Goal: Communication & Community: Participate in discussion

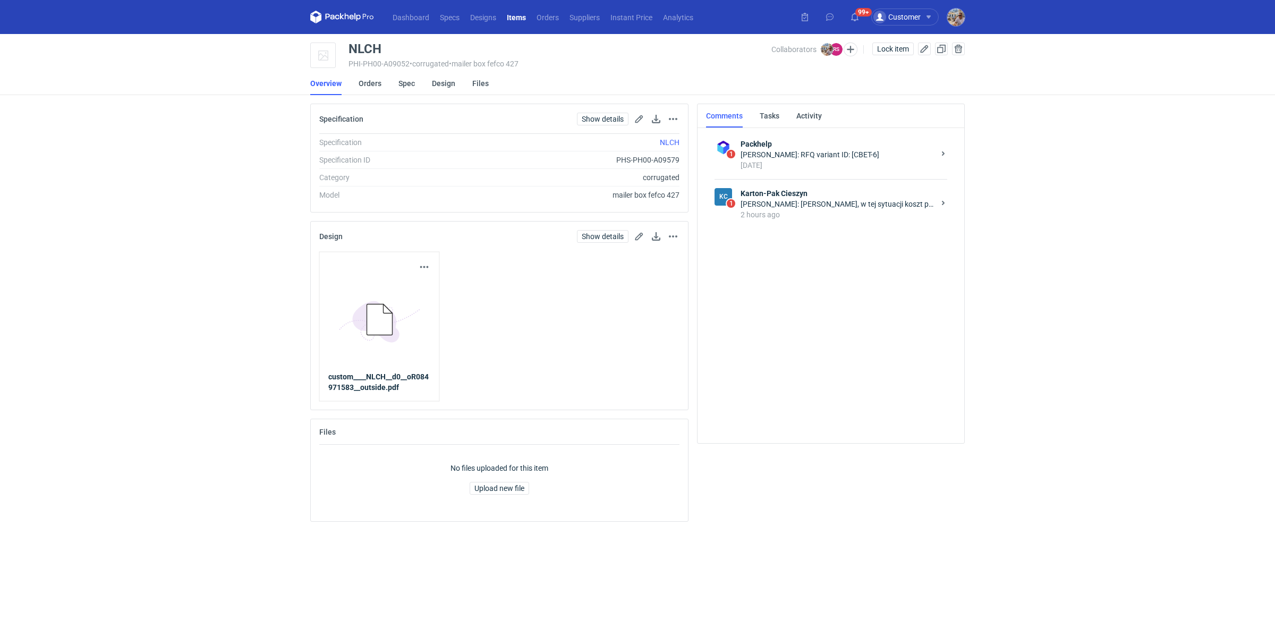
click at [837, 219] on div "2 hours ago" at bounding box center [838, 214] width 194 height 11
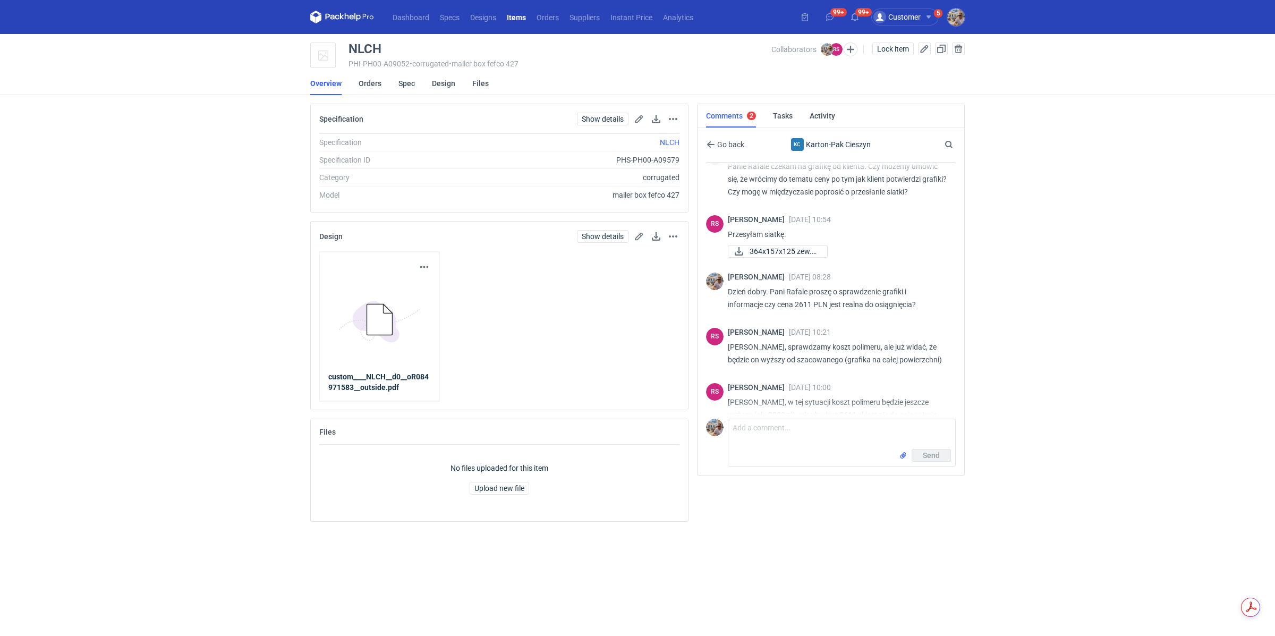
scroll to position [203, 0]
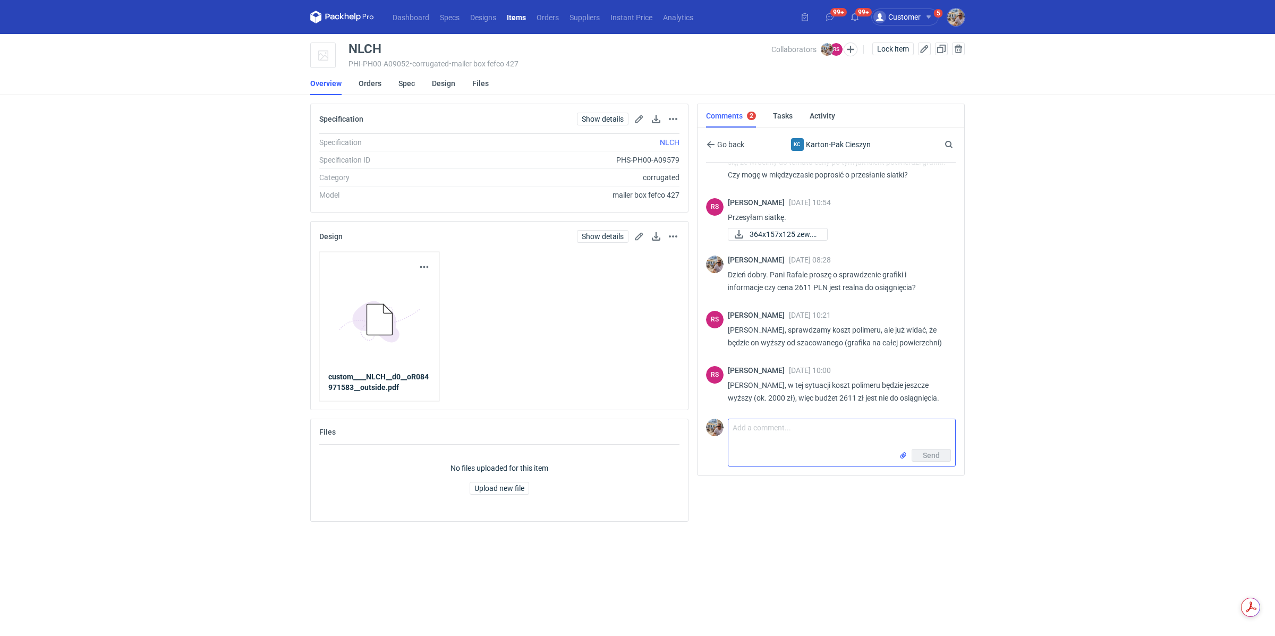
click at [780, 437] on textarea "Comment message" at bounding box center [841, 434] width 227 height 30
type textarea "Czyli łaczny koszt produkcji to byłoby jakieś 3800 PLN?"
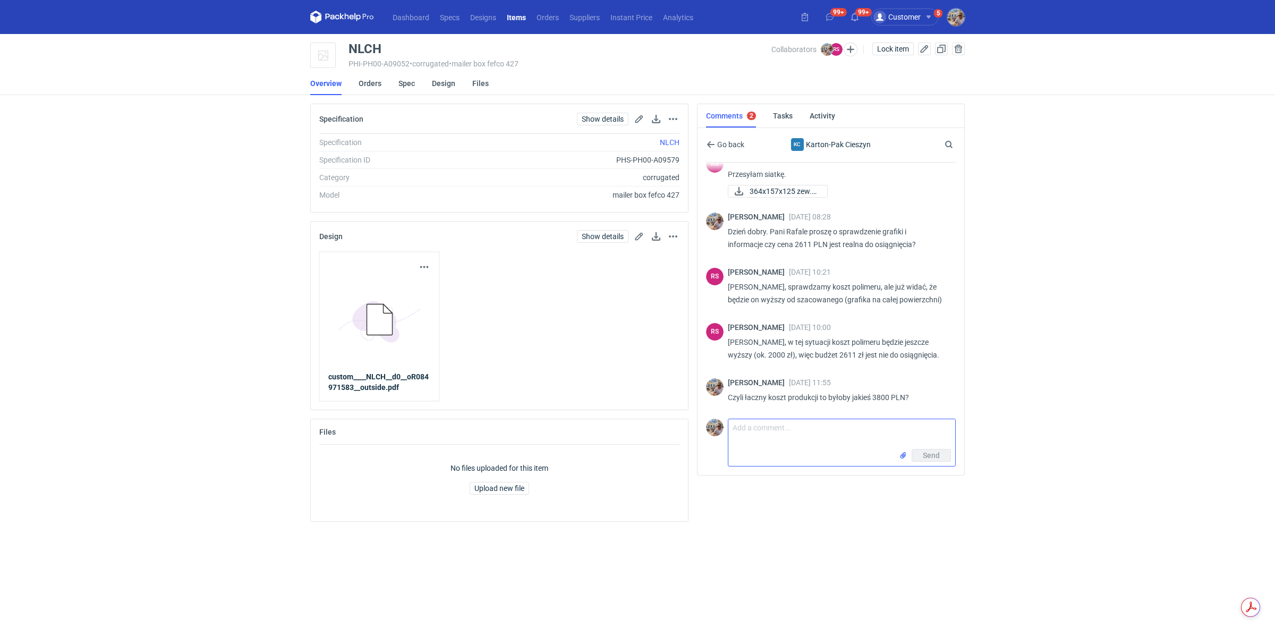
scroll to position [246, 0]
click at [771, 435] on textarea "Comment message" at bounding box center [841, 434] width 227 height 30
type textarea "P"
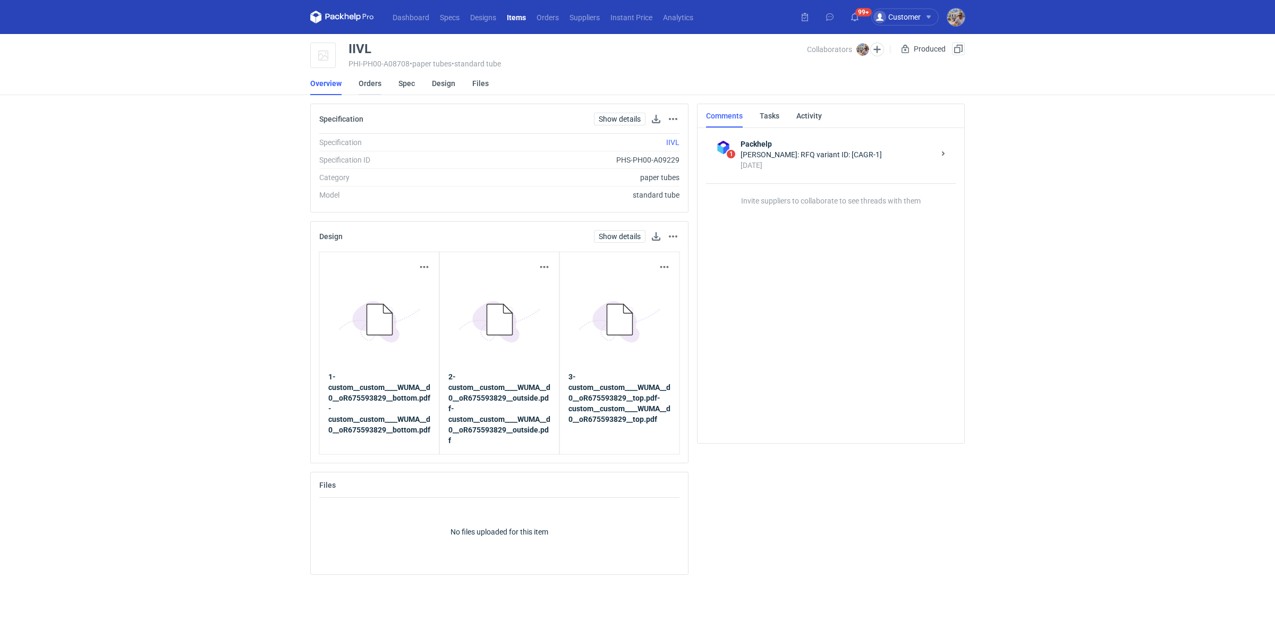
click at [379, 87] on link "Orders" at bounding box center [370, 83] width 23 height 23
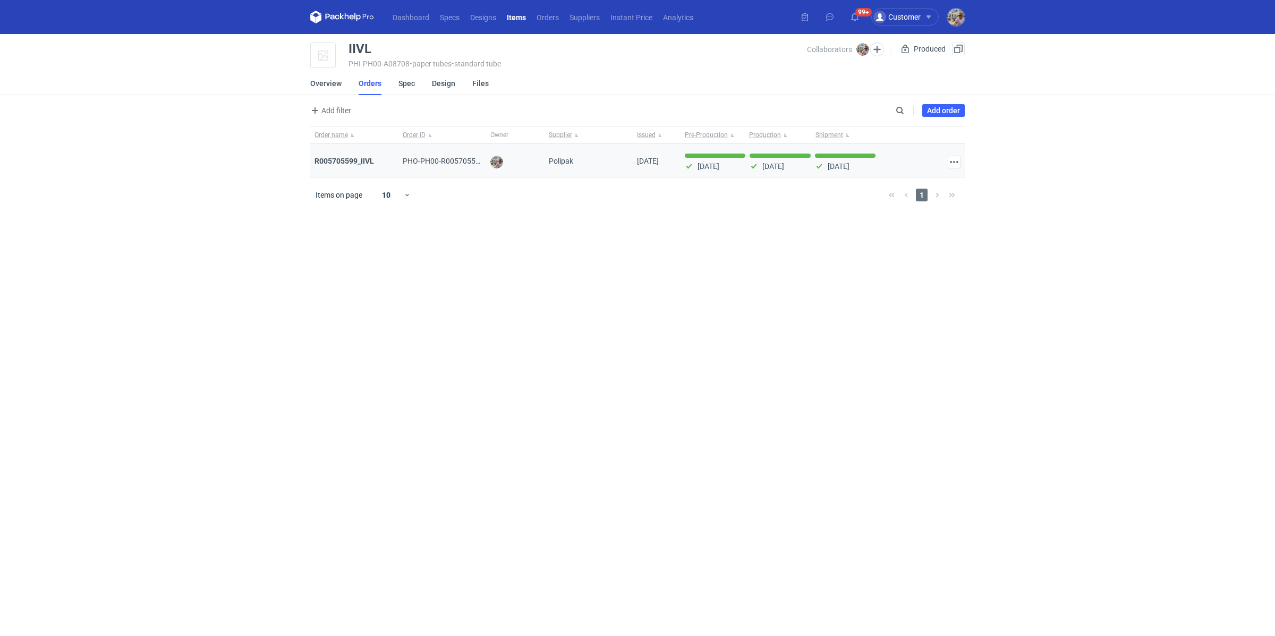
click at [349, 156] on div "R005705599_IIVL" at bounding box center [355, 161] width 80 height 11
click at [350, 159] on strong "R005705599_IIVL" at bounding box center [345, 161] width 60 height 9
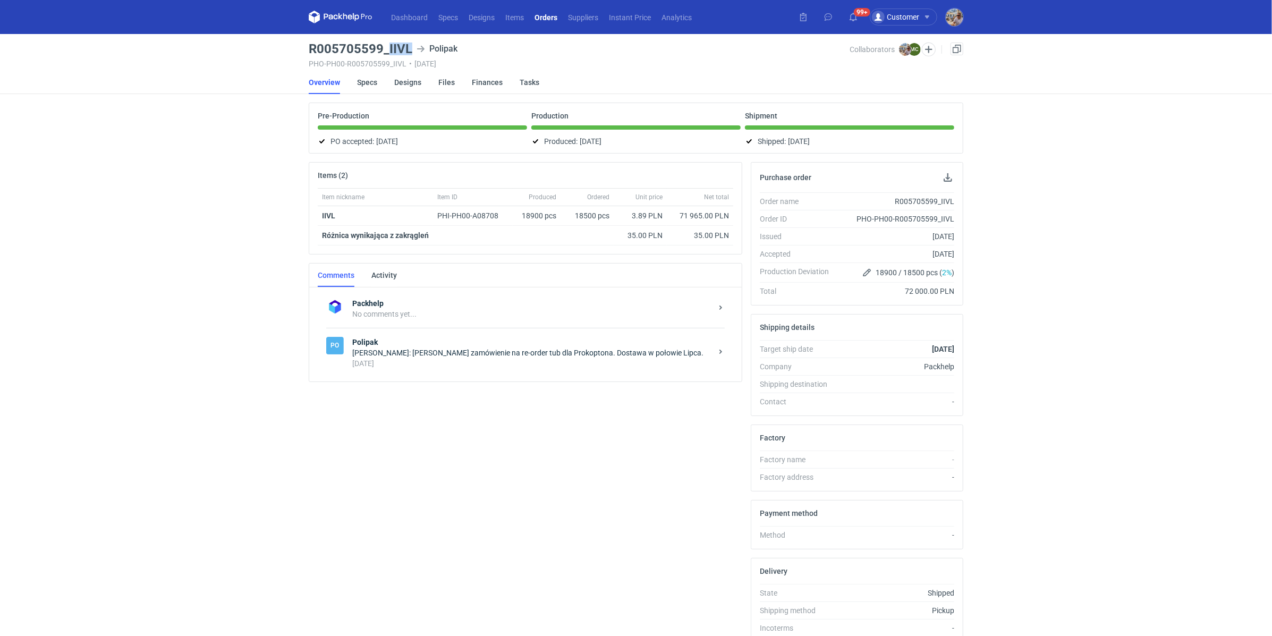
drag, startPoint x: 387, startPoint y: 46, endPoint x: 415, endPoint y: 46, distance: 27.6
click at [415, 46] on div "R005705599_IIVL Polipak" at bounding box center [579, 49] width 541 height 13
copy h3 "IIVL"
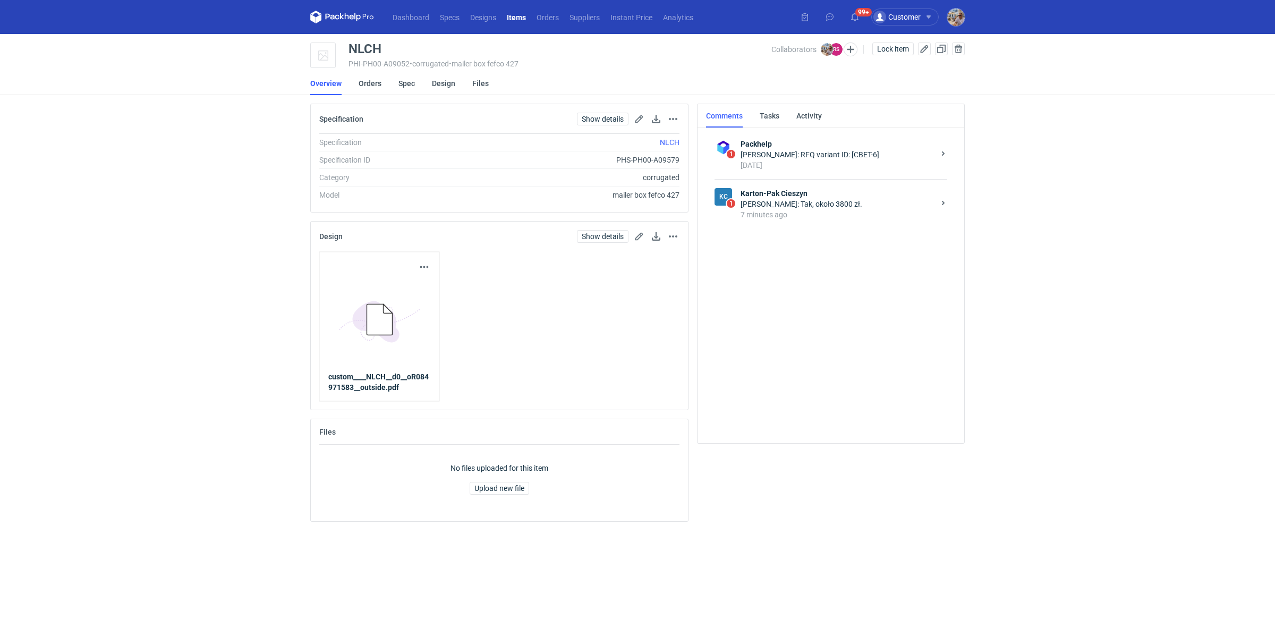
click at [823, 210] on div "7 minutes ago" at bounding box center [838, 214] width 194 height 11
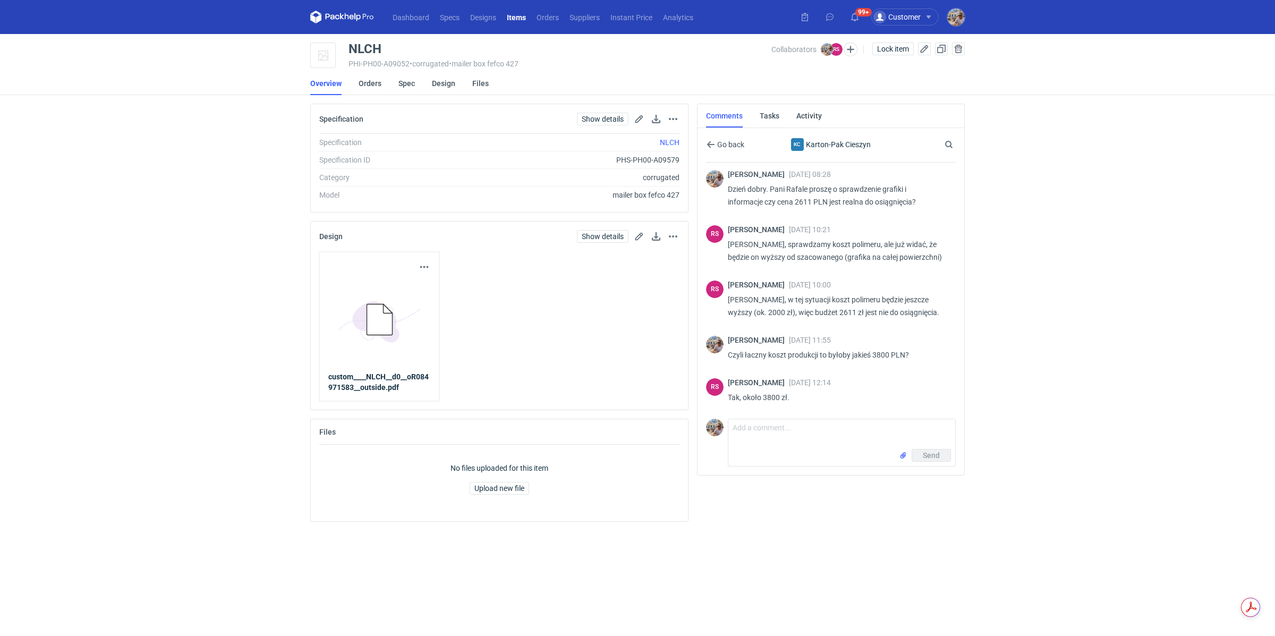
scroll to position [288, 0]
